Goal: Check status: Check status

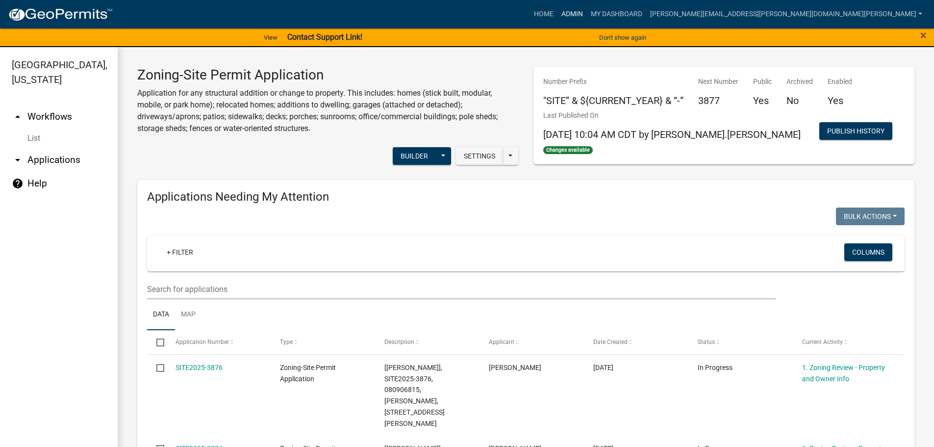
click at [587, 8] on link "Admin" at bounding box center [572, 14] width 29 height 19
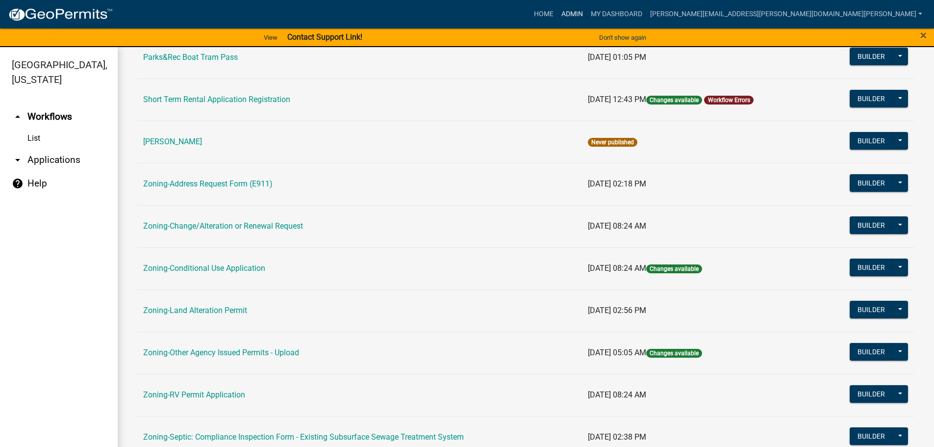
scroll to position [109, 0]
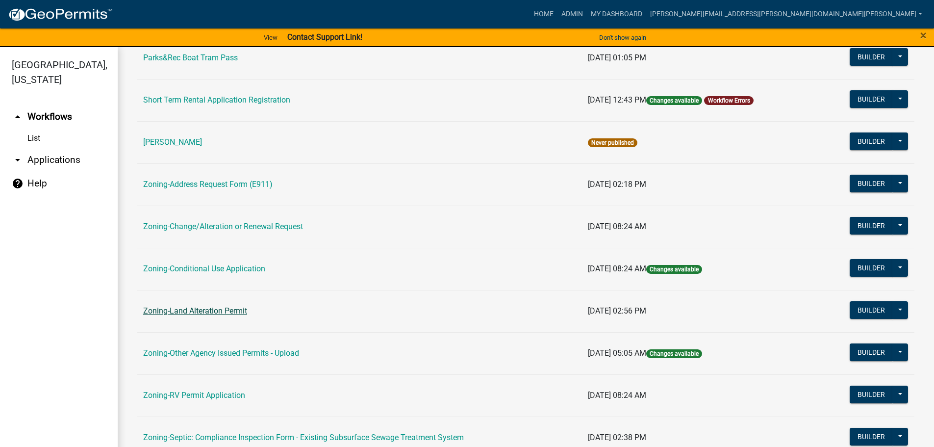
click at [214, 310] on link "Zoning-Land Alteration Permit" at bounding box center [195, 310] width 104 height 9
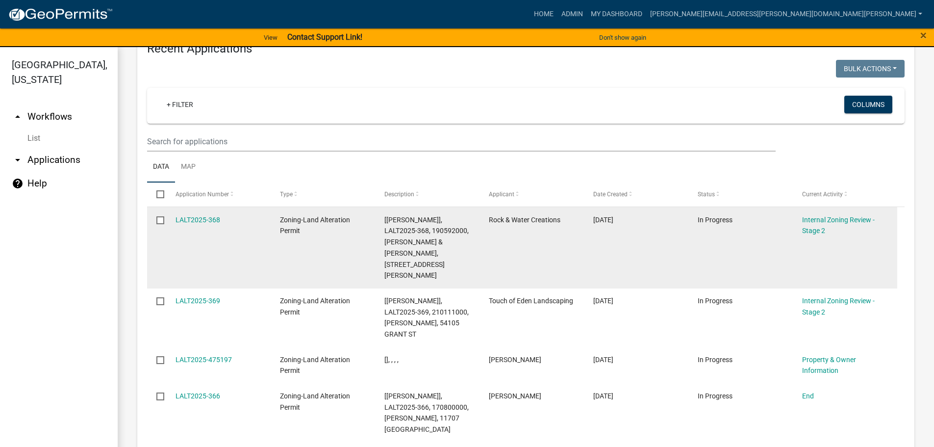
scroll to position [981, 0]
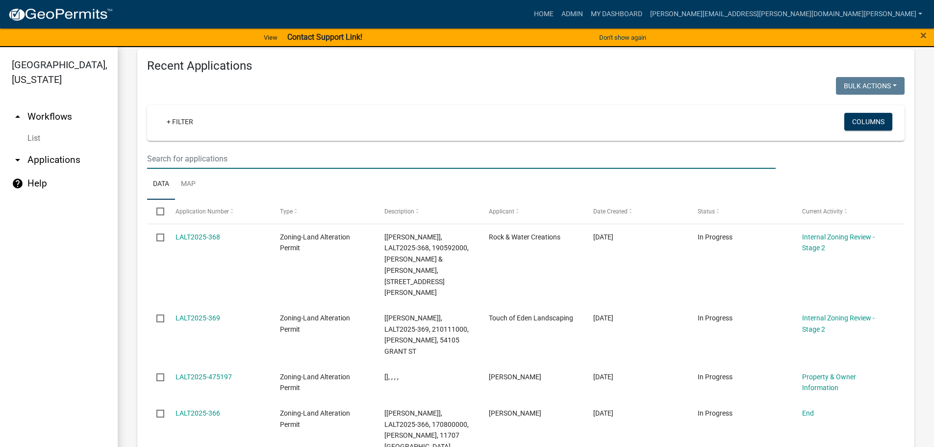
drag, startPoint x: 237, startPoint y: 145, endPoint x: 243, endPoint y: 150, distance: 7.4
click at [237, 149] on input "text" at bounding box center [461, 159] width 629 height 20
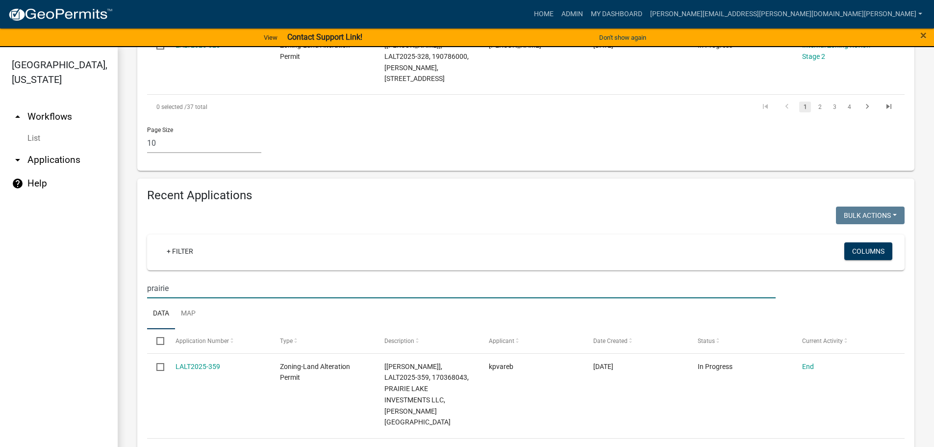
scroll to position [12, 0]
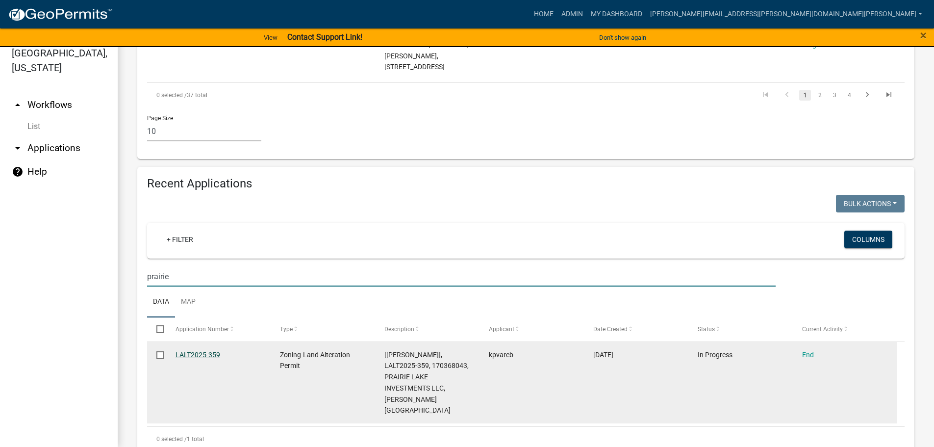
type input "prairie"
click at [205, 351] on link "LALT2025-359" at bounding box center [198, 355] width 45 height 8
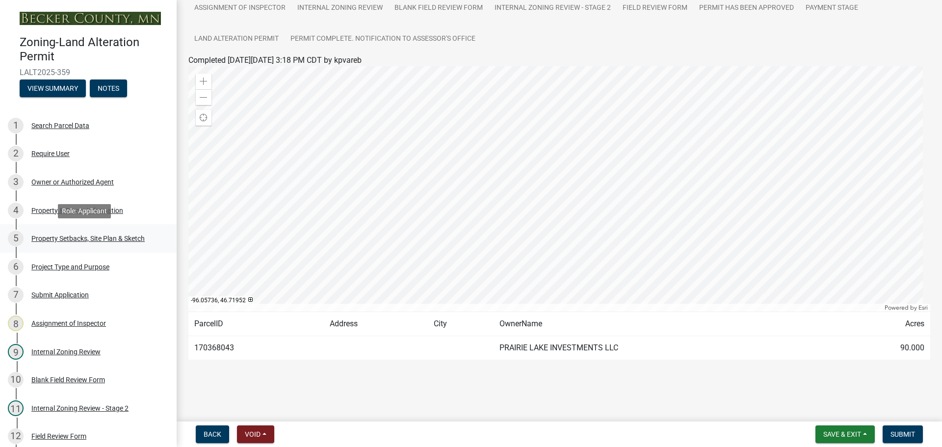
click at [98, 233] on div "5 Property Setbacks, Site Plan & Sketch" at bounding box center [84, 238] width 153 height 16
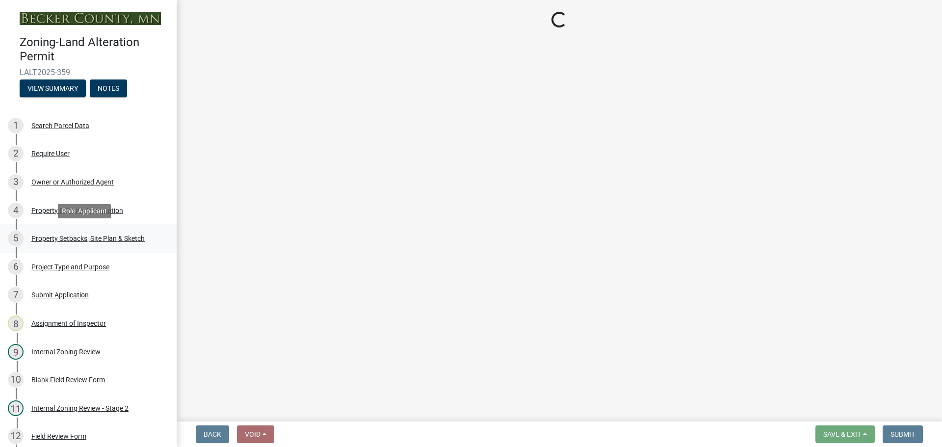
select select "3850de20-214c-4d2e-9fd8-97cf6d4940d1"
select select "84ece663-5328-4739-b2f5-2b1393f0600c"
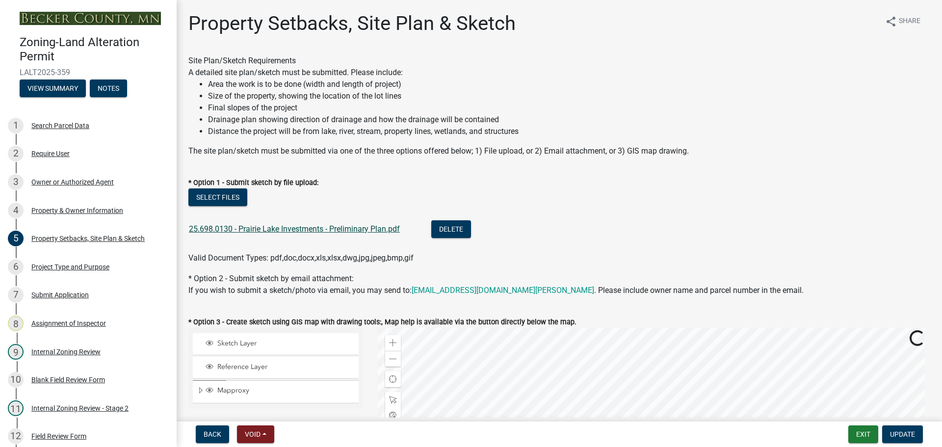
click at [337, 226] on link "25.698.0130 - Prairie Lake Investments - Preliminary Plan.pdf" at bounding box center [294, 228] width 211 height 9
